Goal: Information Seeking & Learning: Learn about a topic

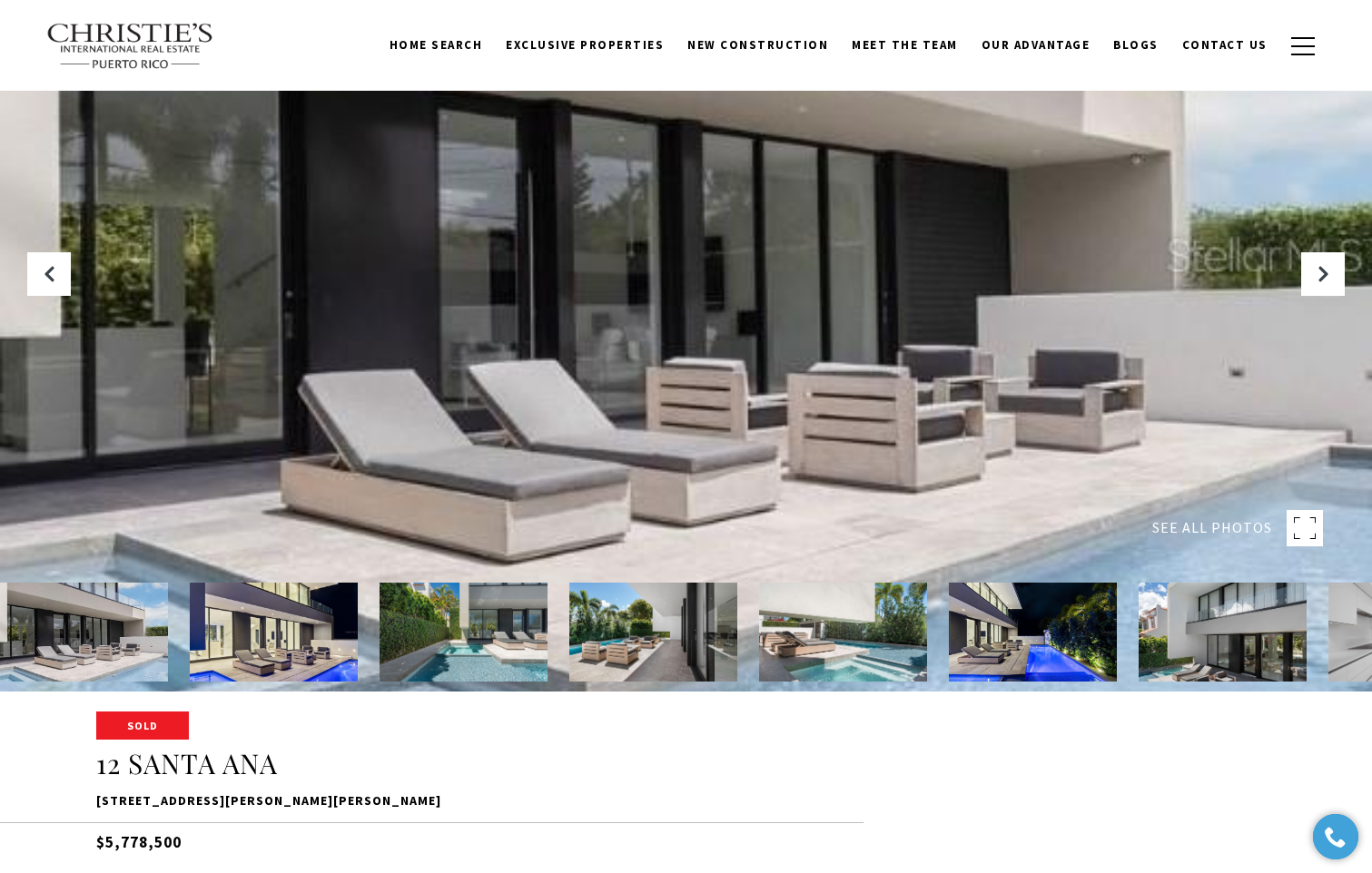
click at [879, 635] on img at bounding box center [843, 632] width 168 height 99
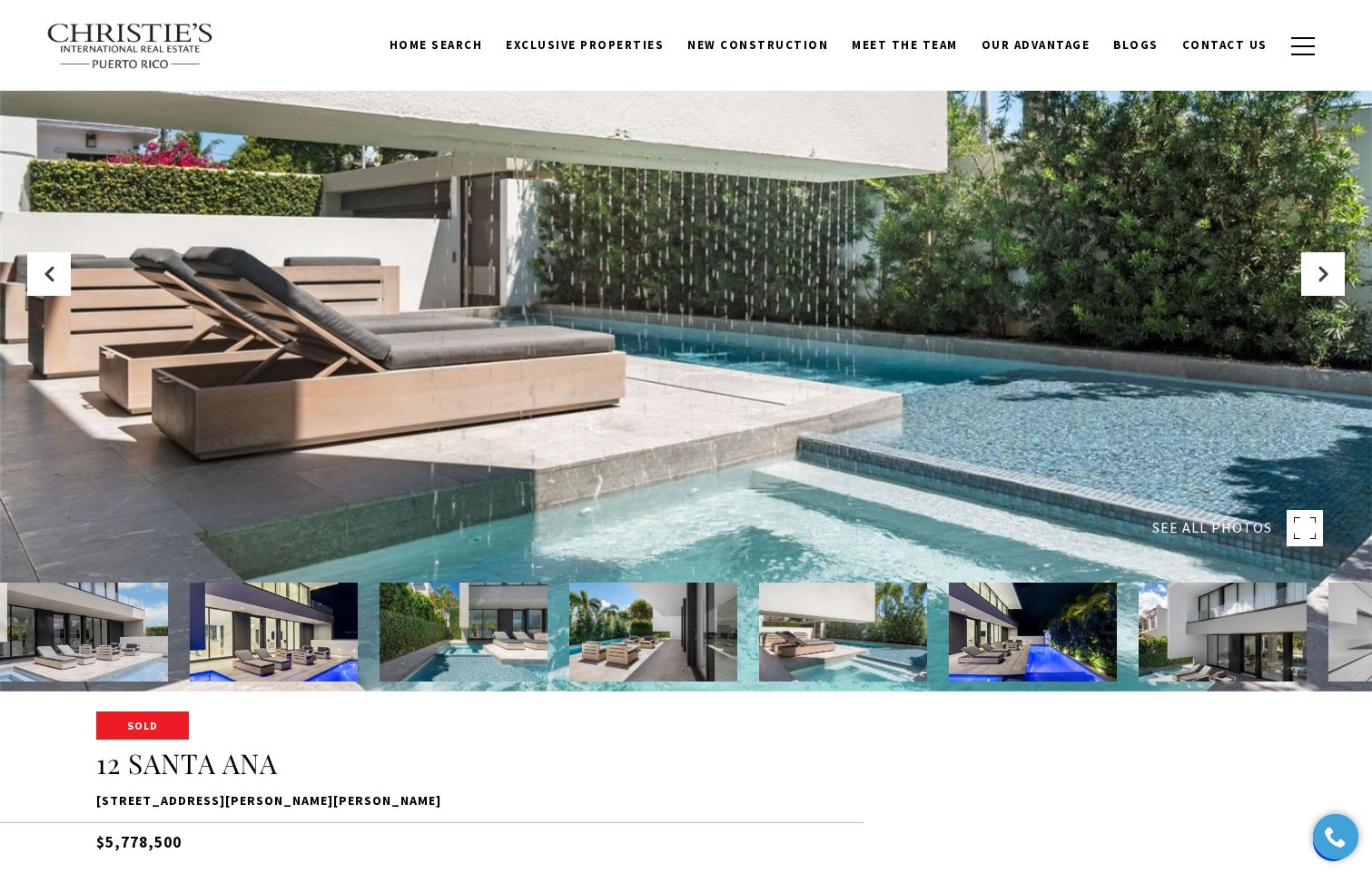
click at [666, 622] on img at bounding box center [653, 632] width 168 height 99
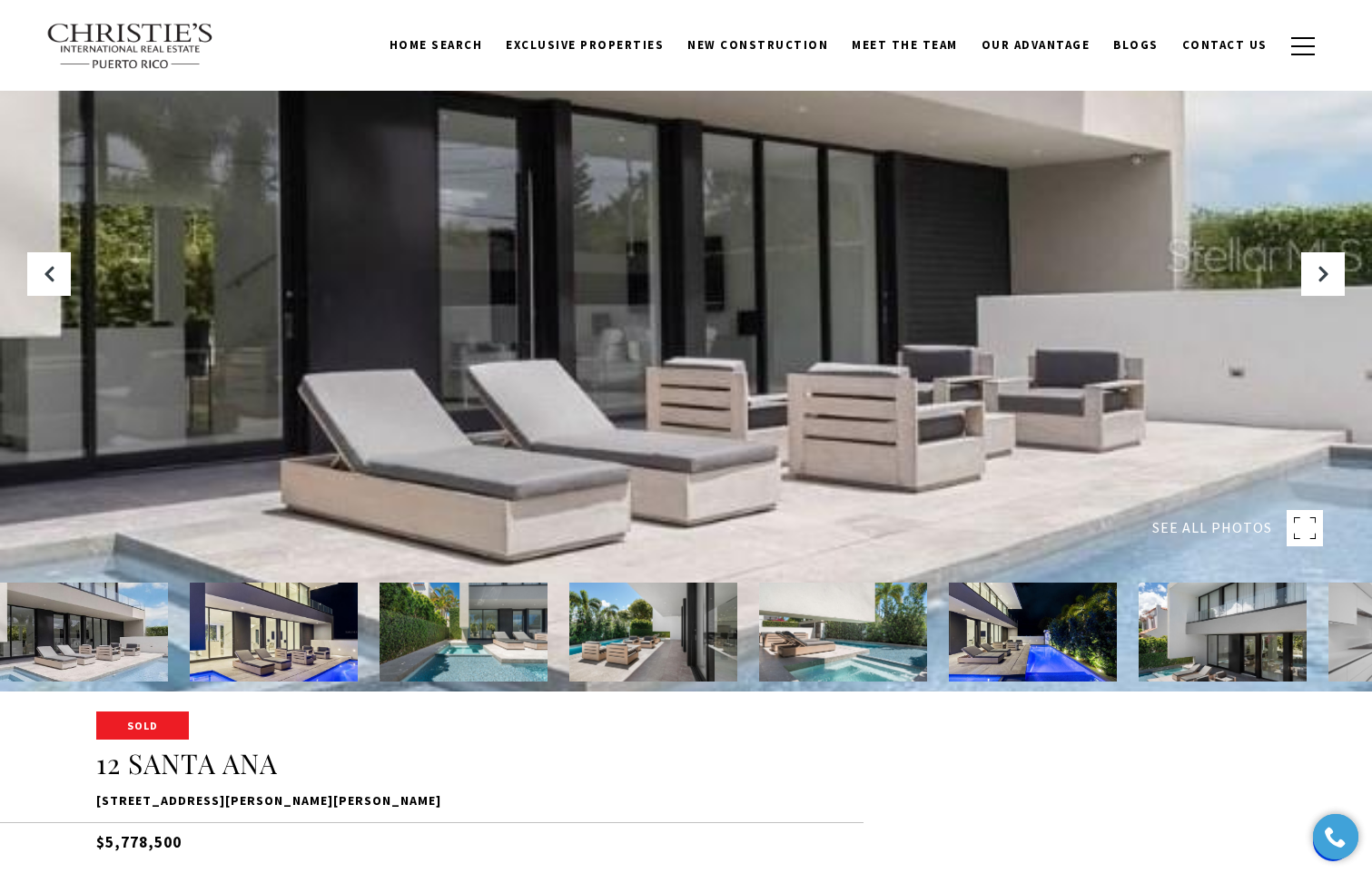
click at [1006, 646] on img at bounding box center [1032, 632] width 168 height 99
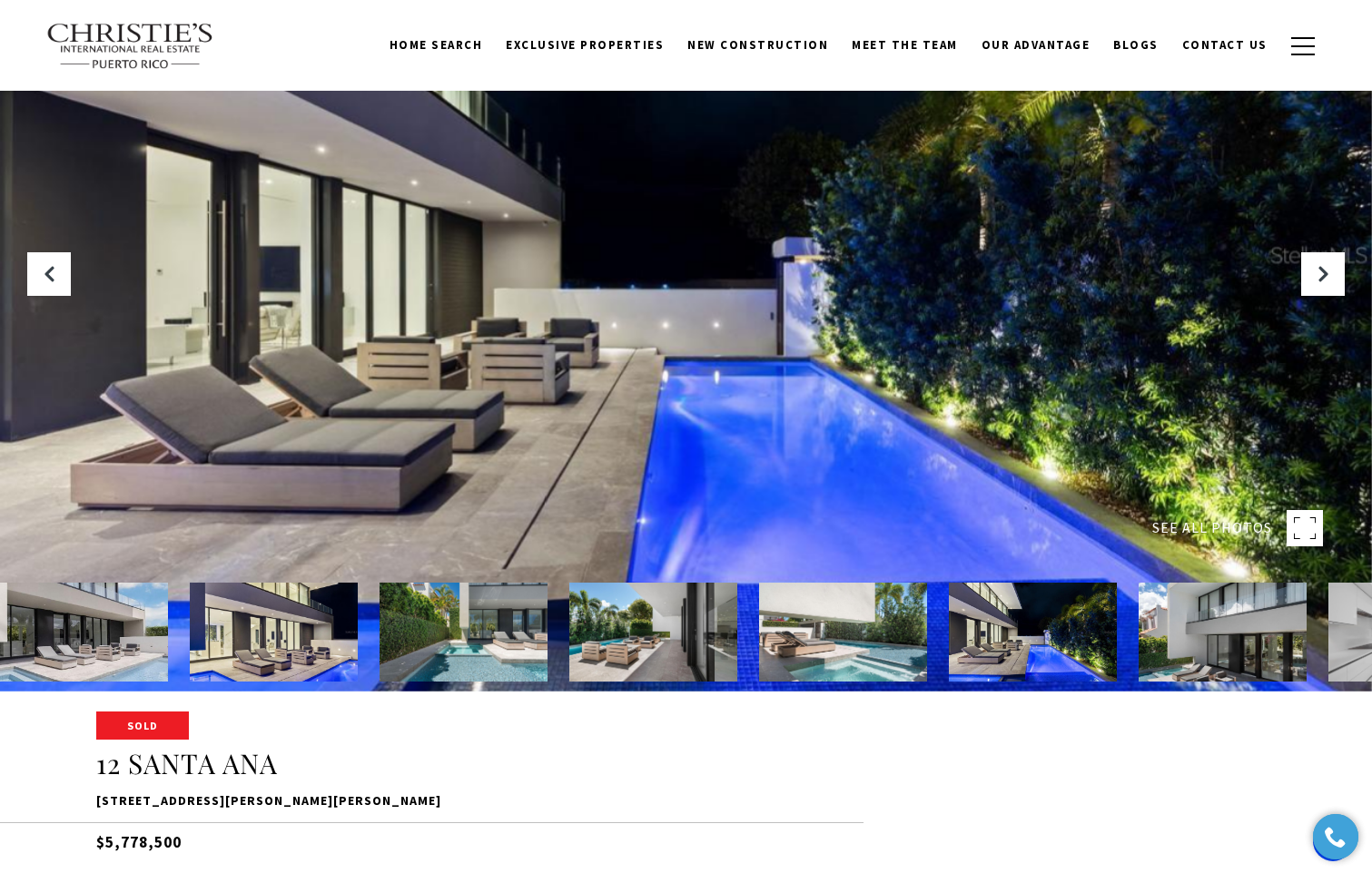
click at [1155, 642] on img at bounding box center [1222, 632] width 168 height 99
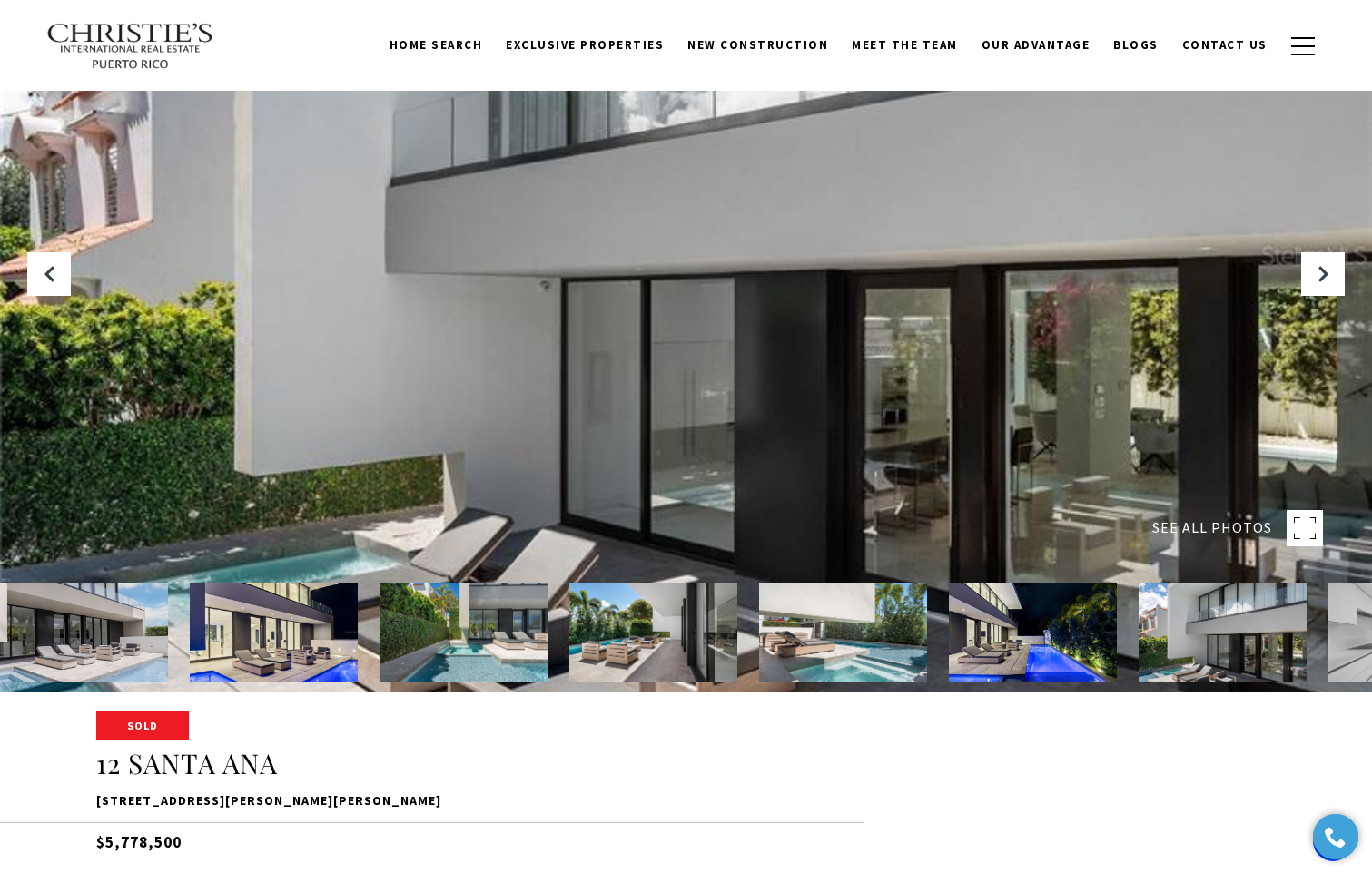
click at [336, 648] on img at bounding box center [273, 632] width 168 height 99
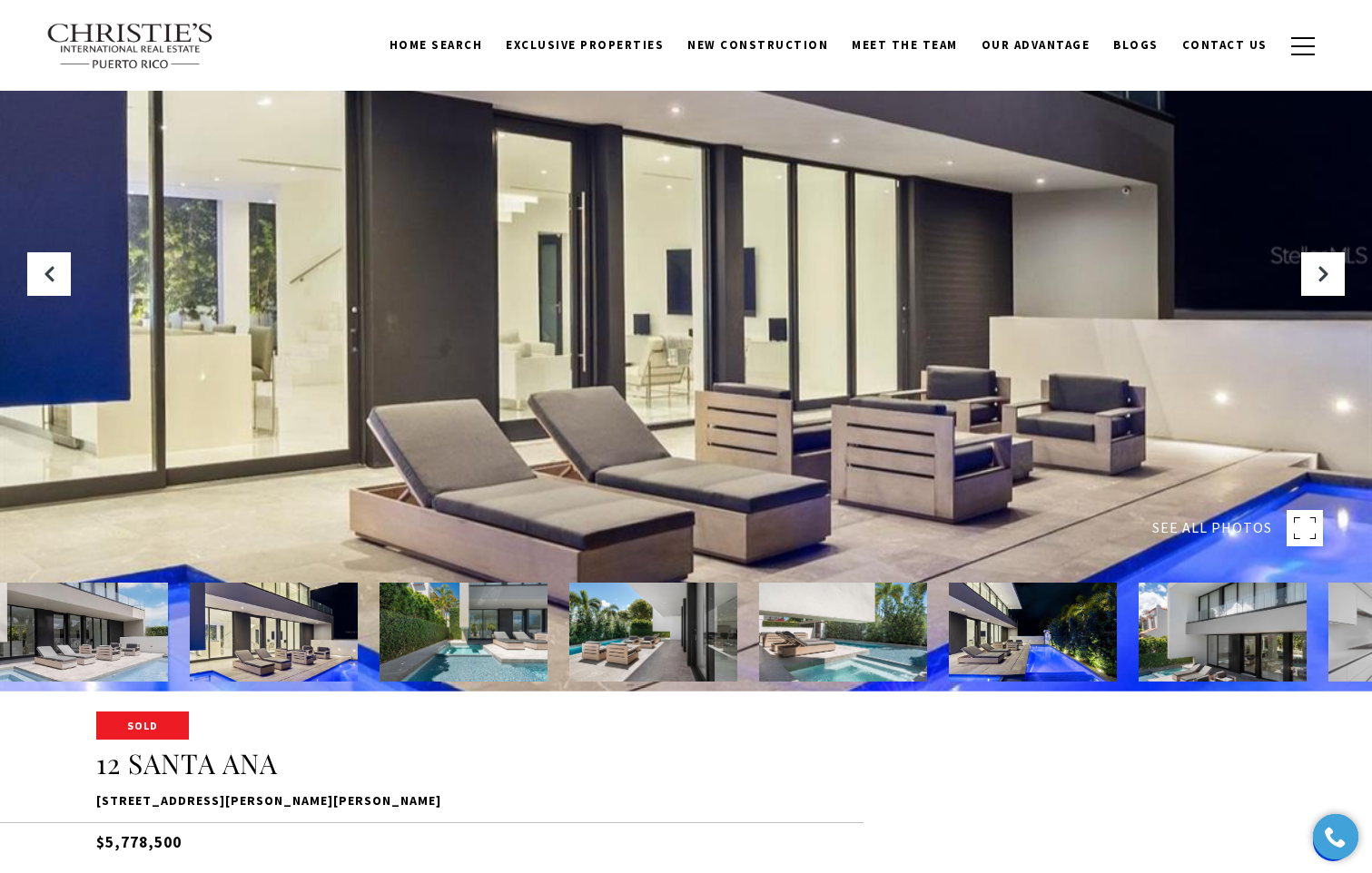
drag, startPoint x: 556, startPoint y: 653, endPoint x: 556, endPoint y: 642, distance: 11.0
click at [652, 638] on img at bounding box center [653, 632] width 168 height 99
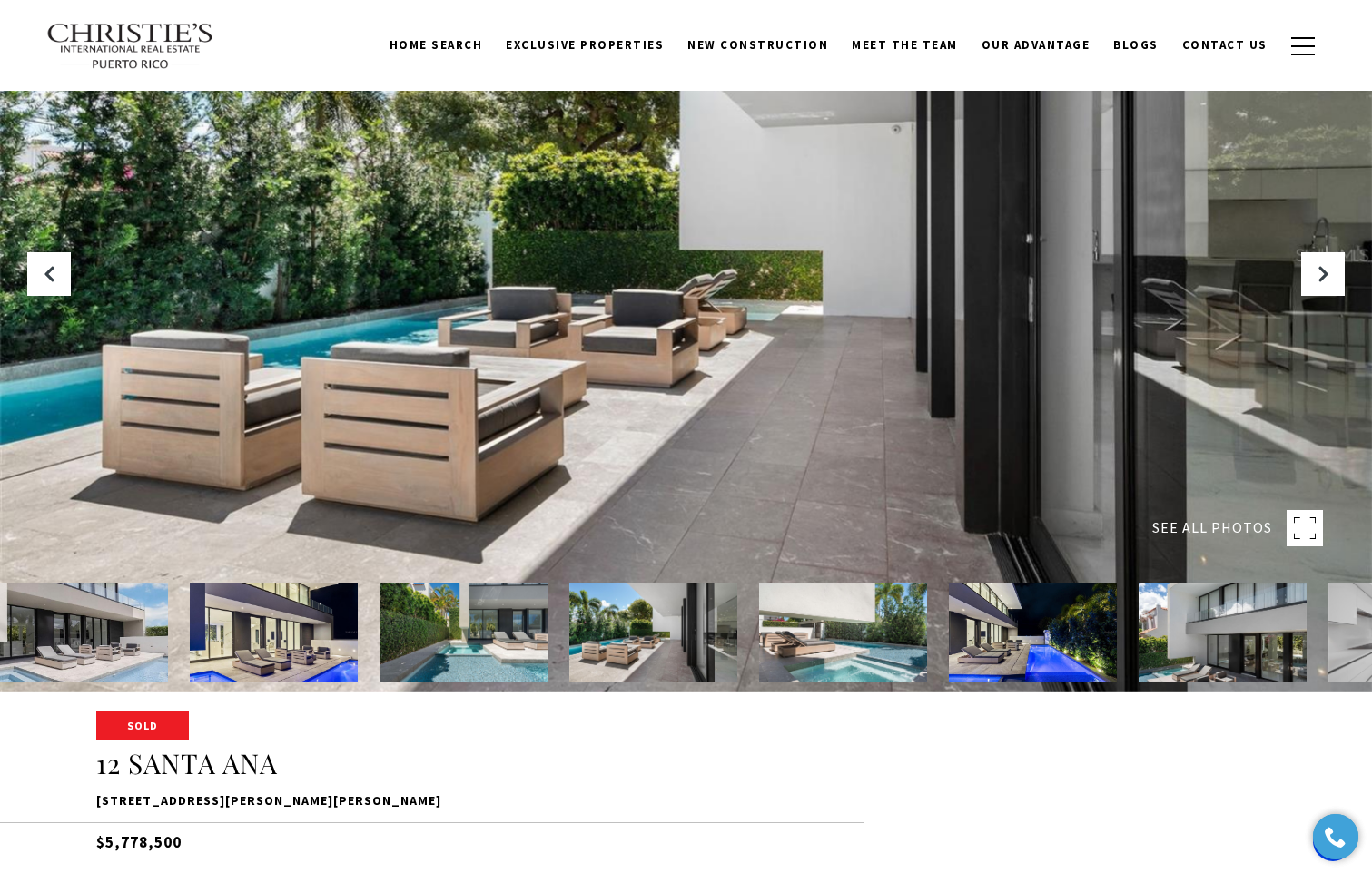
click at [896, 637] on img at bounding box center [843, 632] width 168 height 99
click at [1046, 637] on img at bounding box center [1032, 632] width 168 height 99
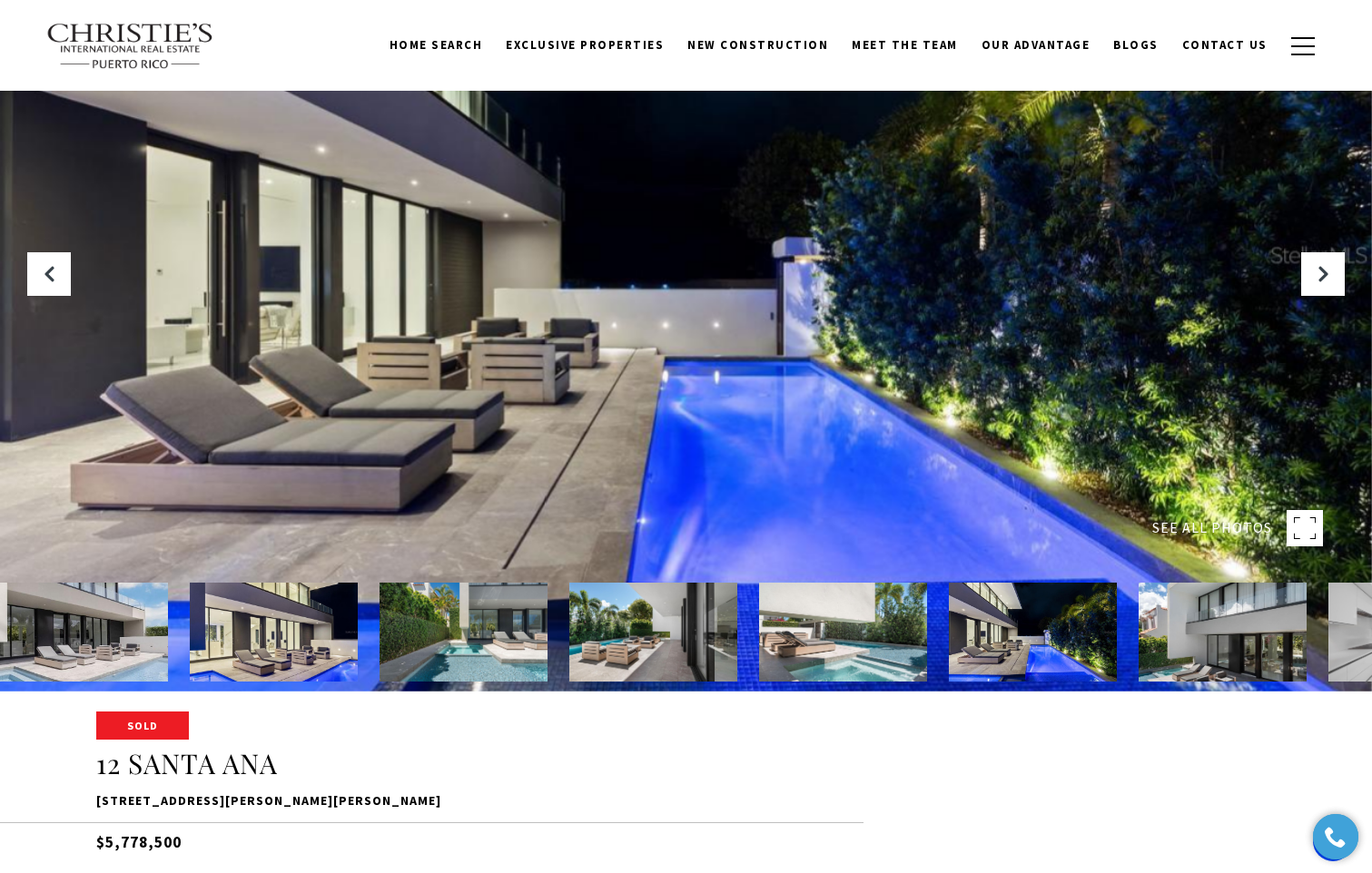
click at [1190, 635] on img at bounding box center [1222, 632] width 168 height 99
click at [1322, 280] on icon "Next Slide" at bounding box center [1323, 274] width 19 height 19
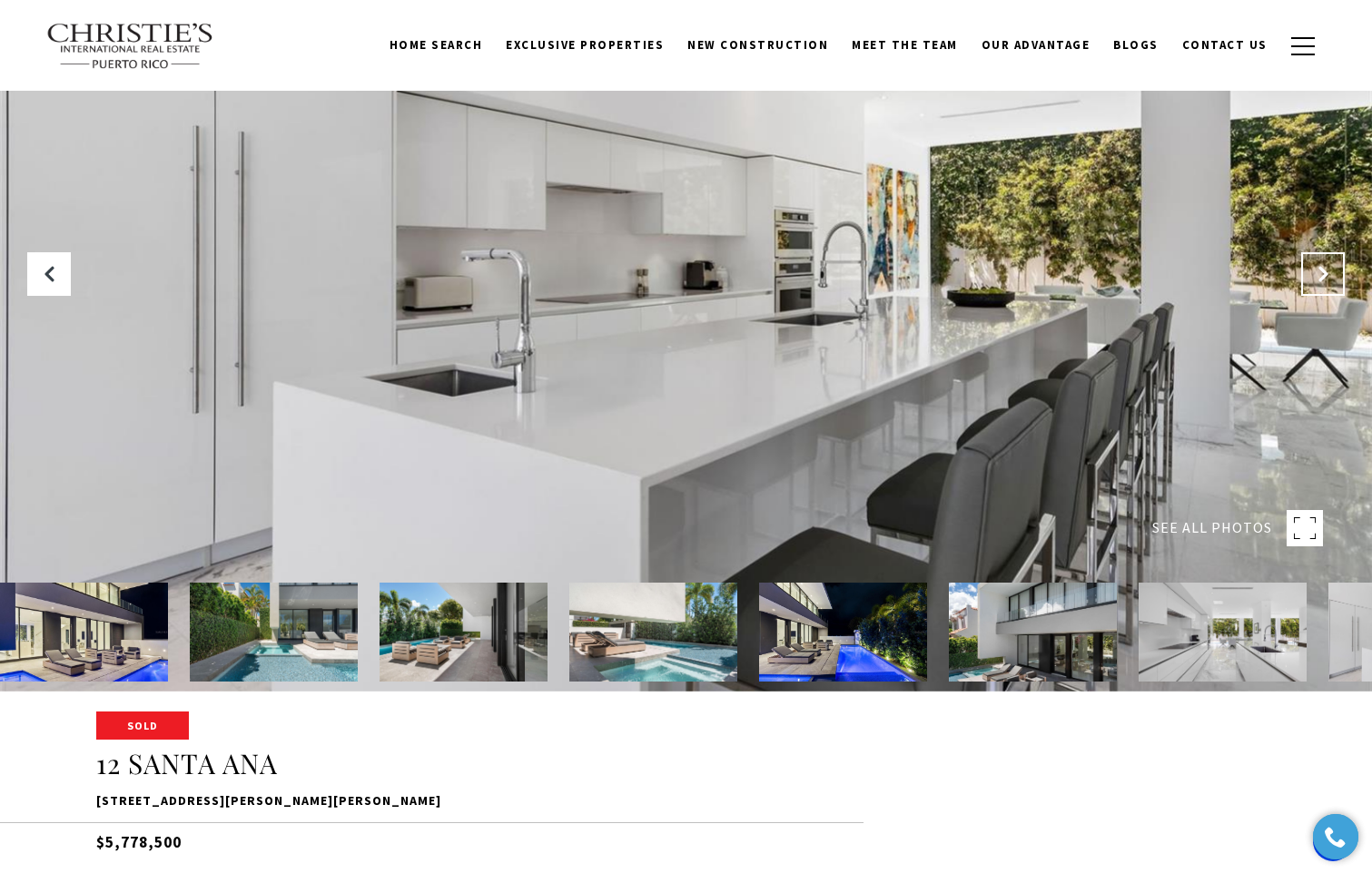
click at [1320, 277] on icon "Next Slide" at bounding box center [1323, 274] width 19 height 19
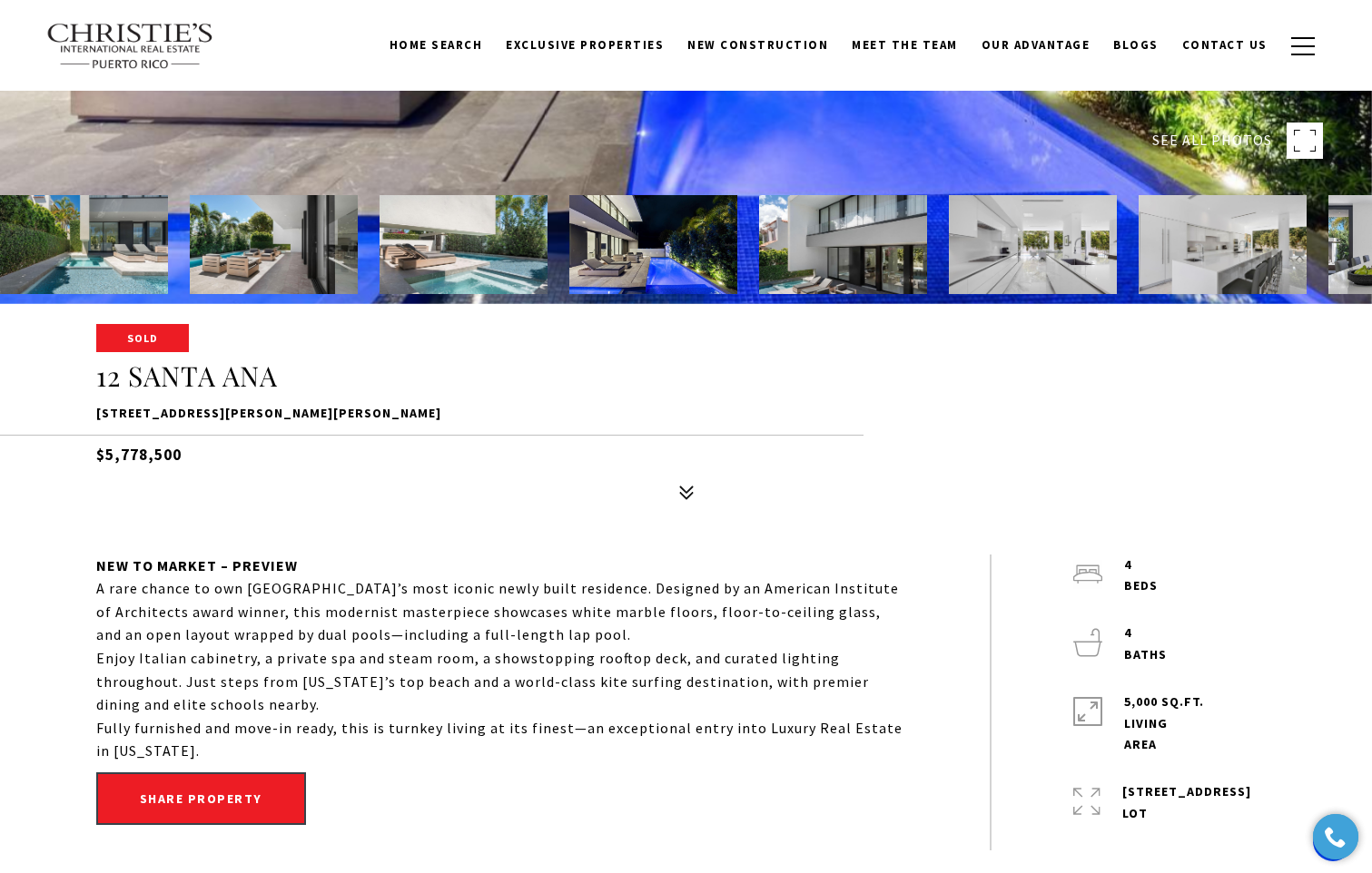
scroll to position [363, 0]
